Goal: Task Accomplishment & Management: Use online tool/utility

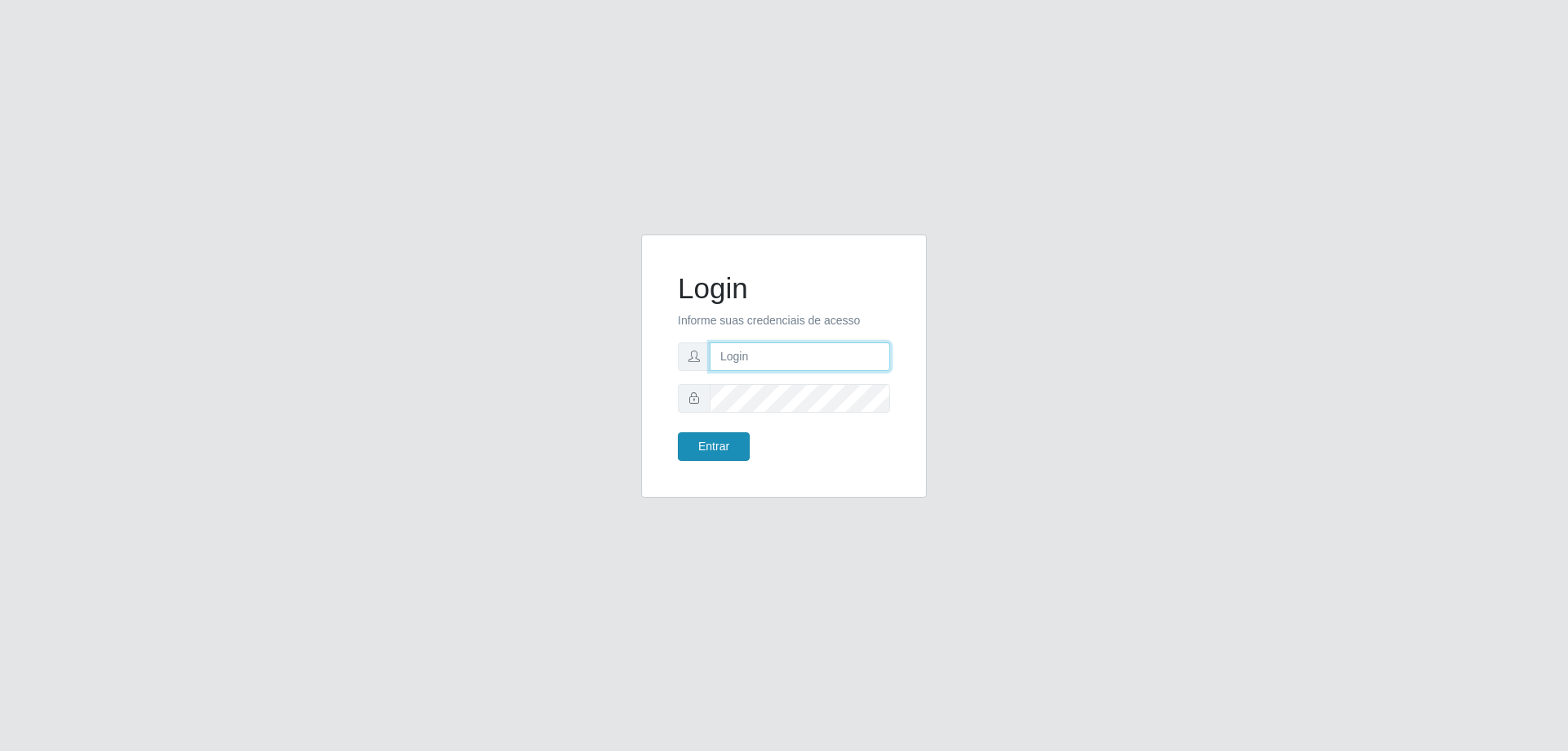
type input "[EMAIL_ADDRESS][DOMAIN_NAME]"
click at [706, 437] on button "Entrar" at bounding box center [714, 447] width 72 height 28
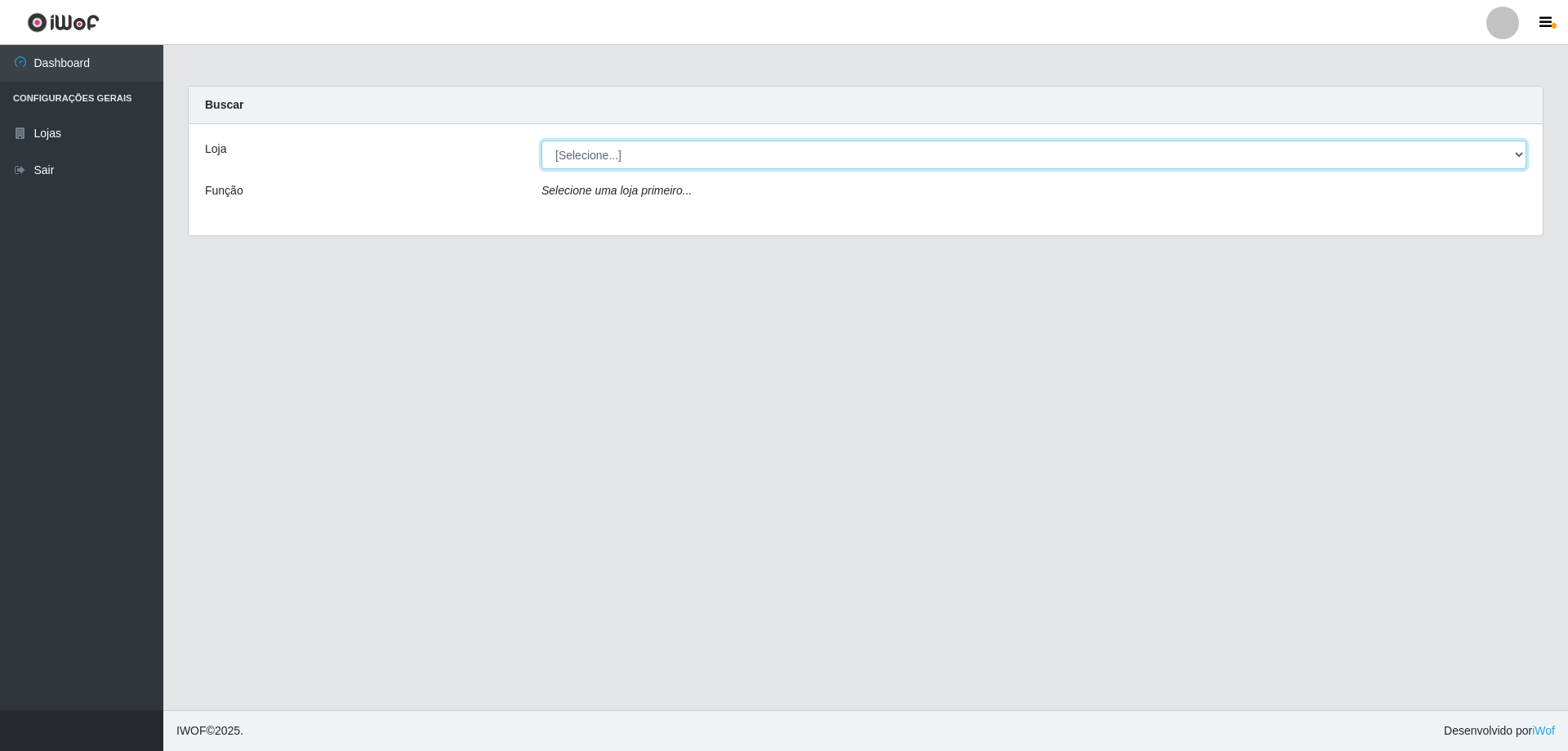
click at [648, 148] on select "[Selecione...] SuperShow Bis - [GEOGRAPHIC_DATA]" at bounding box center [1033, 155] width 985 height 28
select select "59"
click at [541, 140] on select "[Selecione...] SuperShow Bis - [GEOGRAPHIC_DATA]" at bounding box center [1033, 155] width 985 height 28
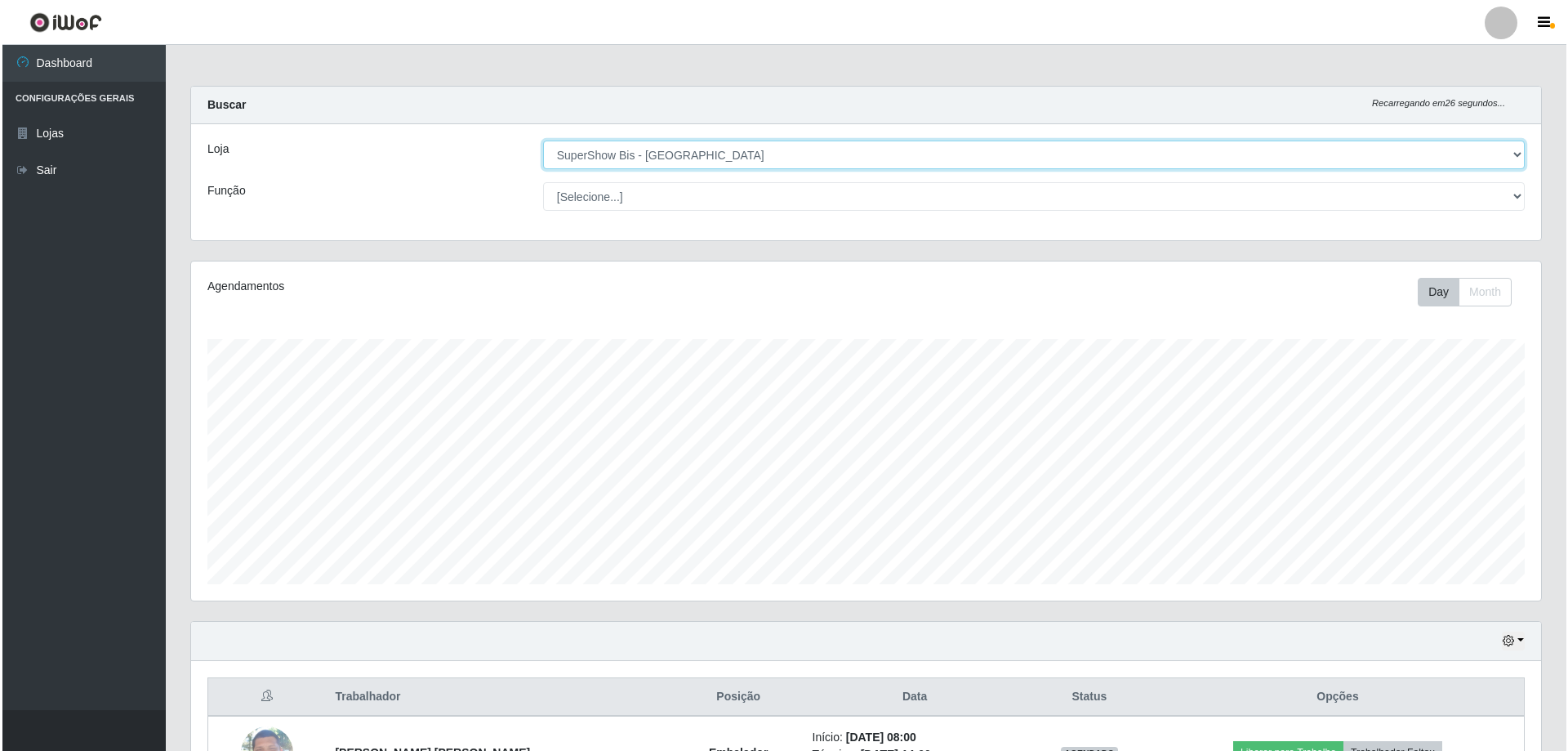
scroll to position [116, 0]
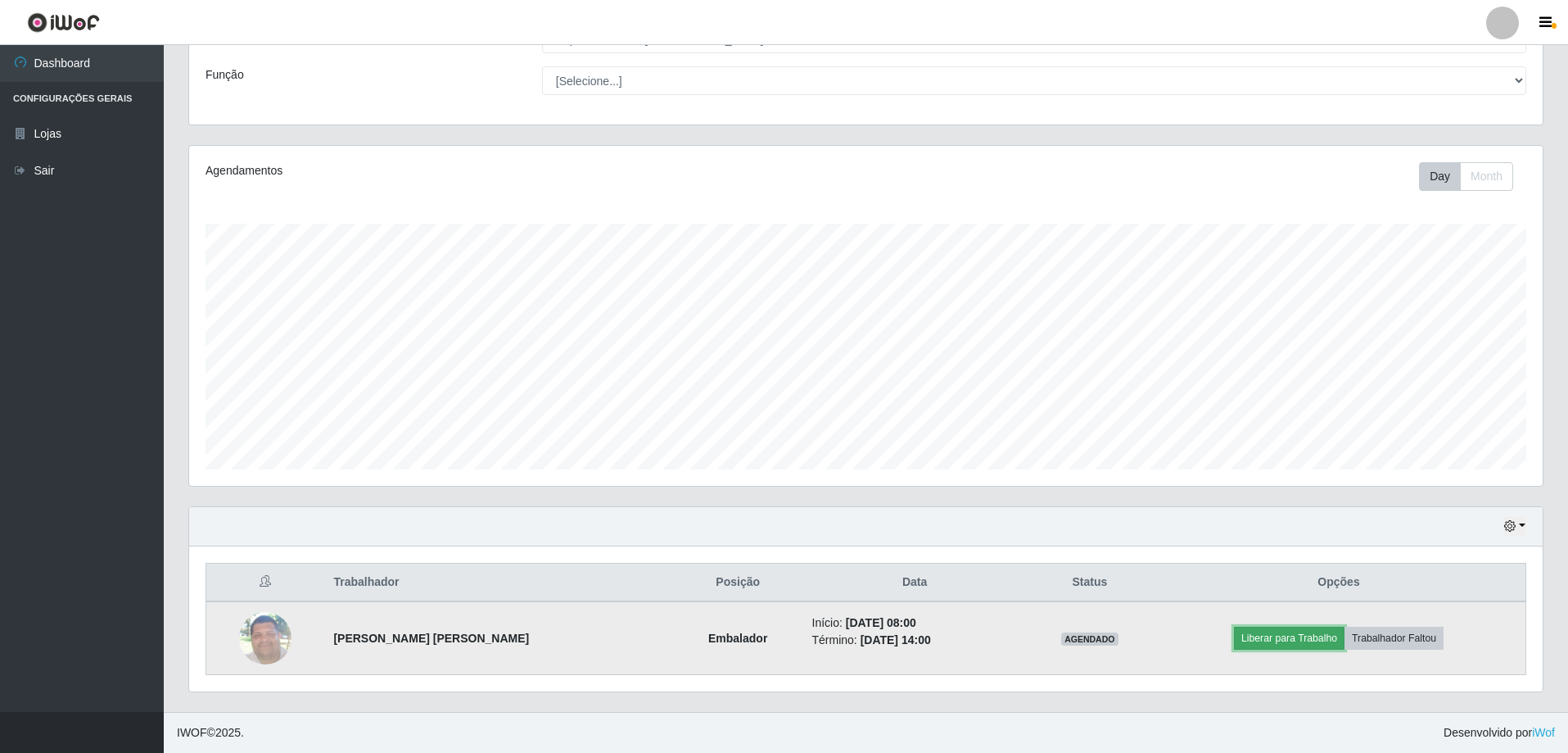
click at [1304, 634] on button "Liberar para Trabalho" at bounding box center [1289, 638] width 110 height 23
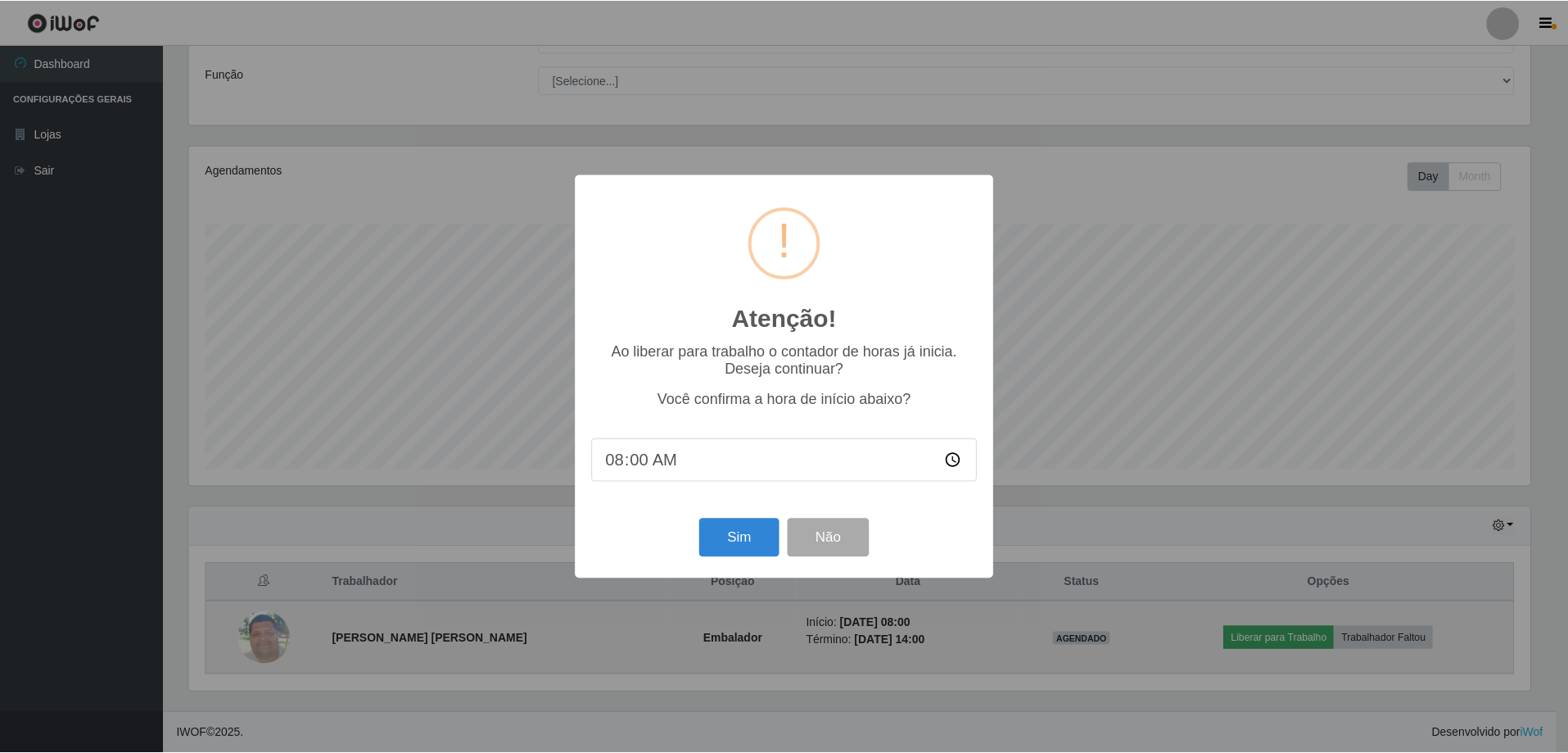
scroll to position [340, 1345]
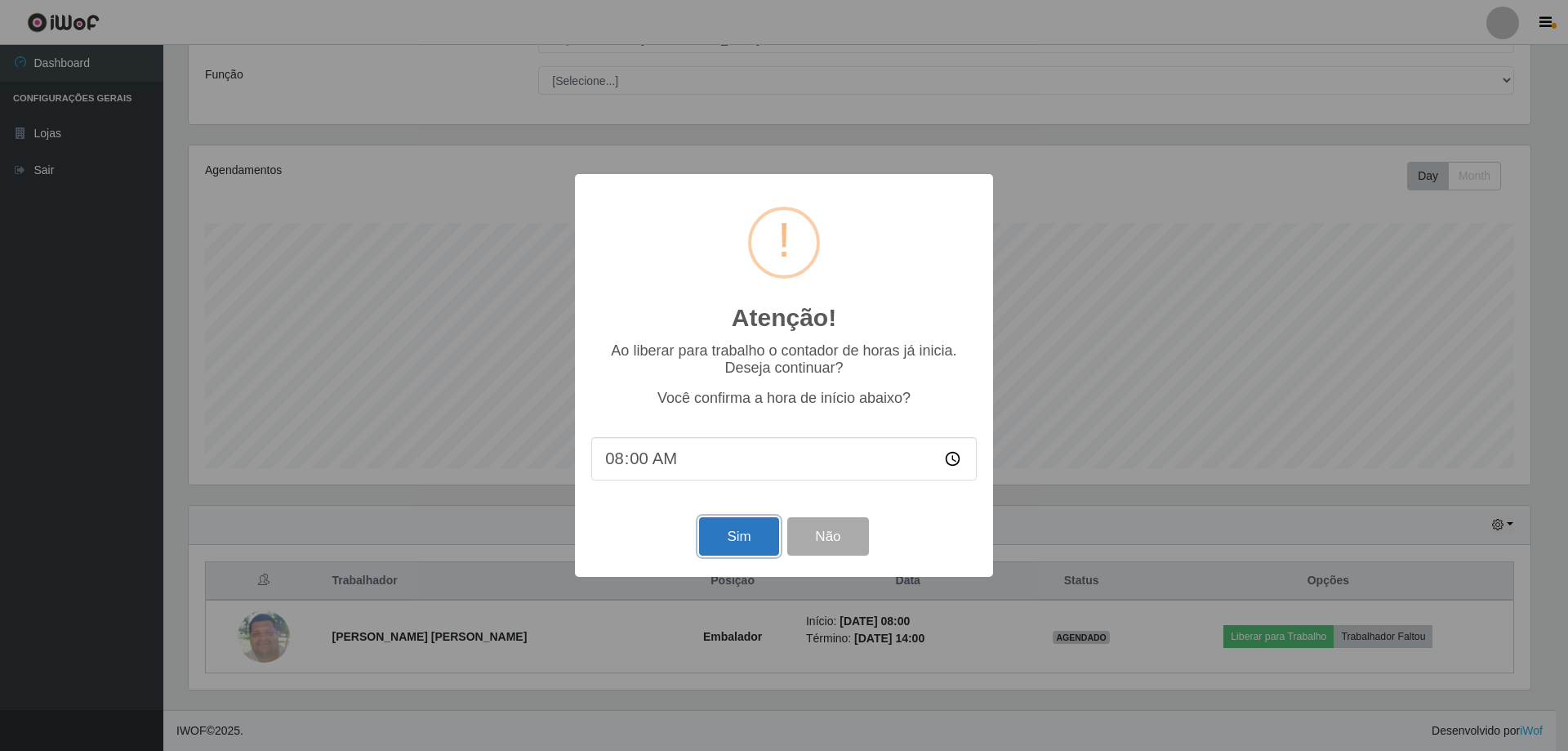
click at [735, 542] on button "Sim" at bounding box center [738, 536] width 80 height 38
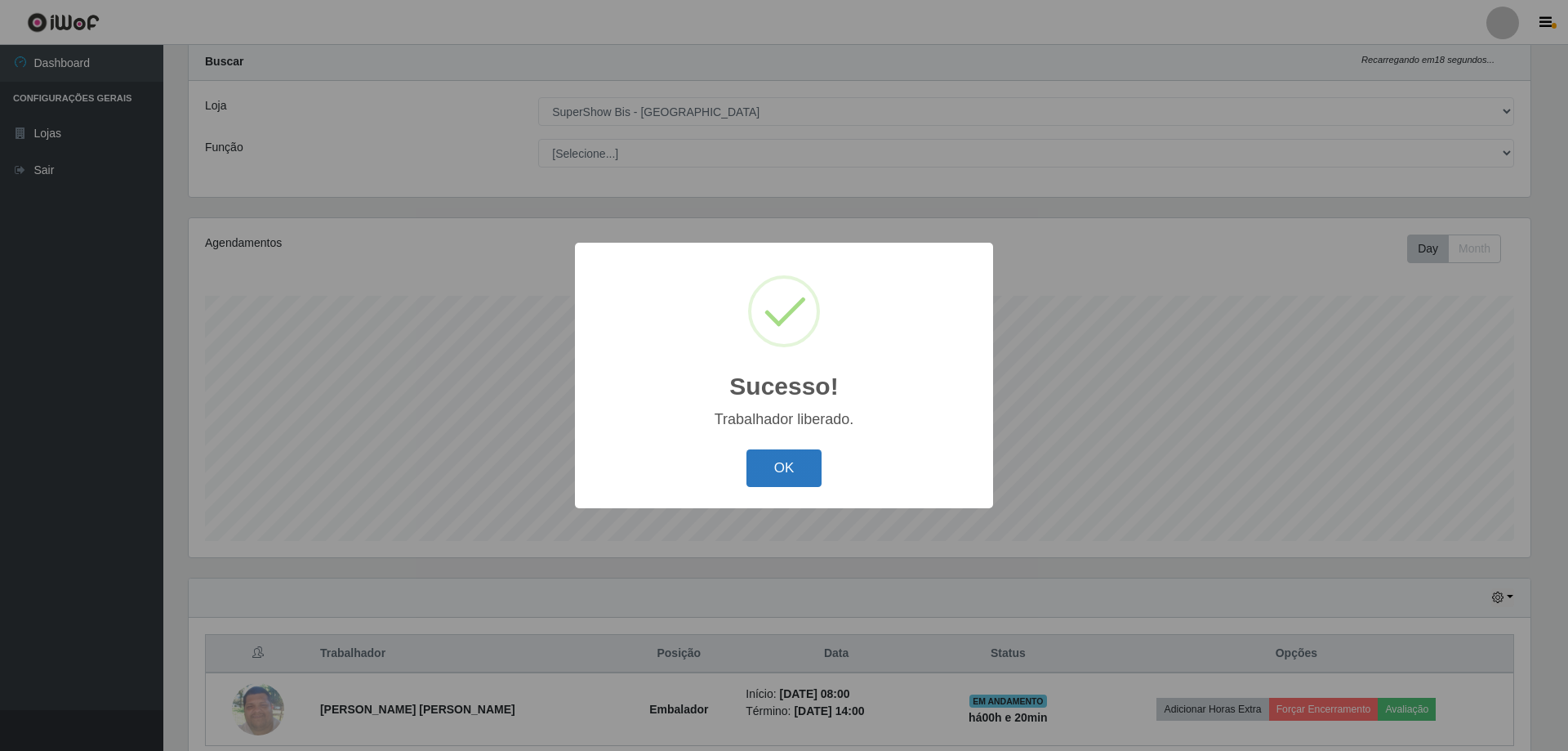
click at [802, 471] on button "OK" at bounding box center [784, 468] width 76 height 38
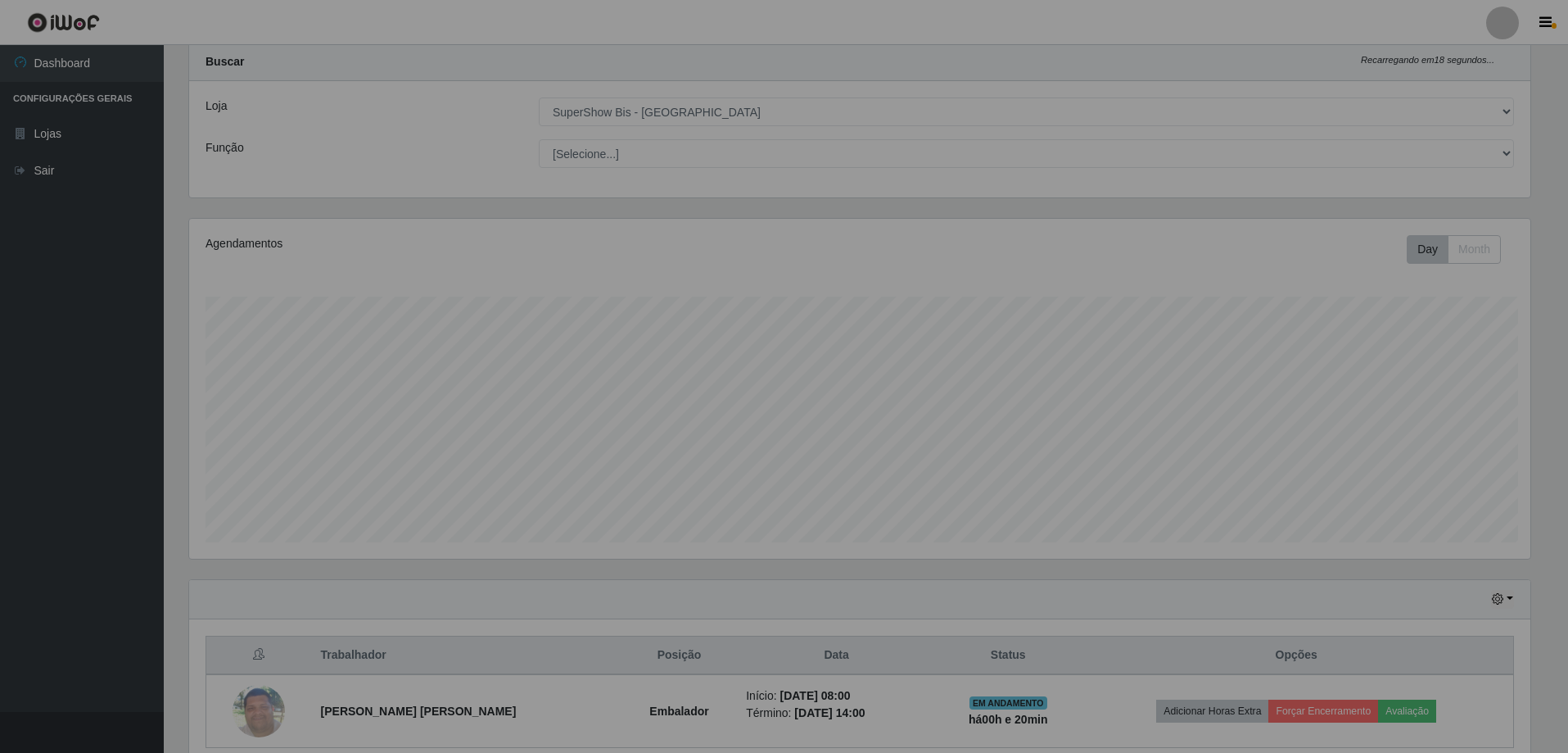
scroll to position [340, 1353]
